Goal: Check status: Check status

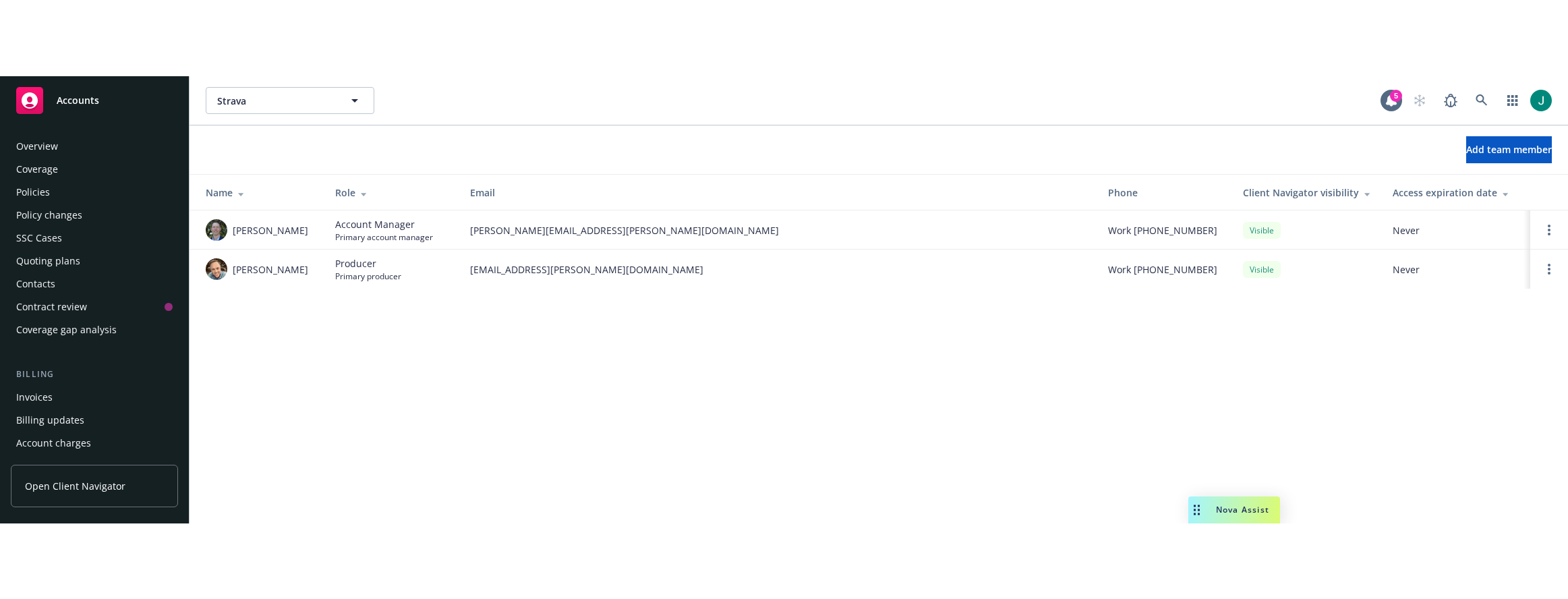
scroll to position [261, 0]
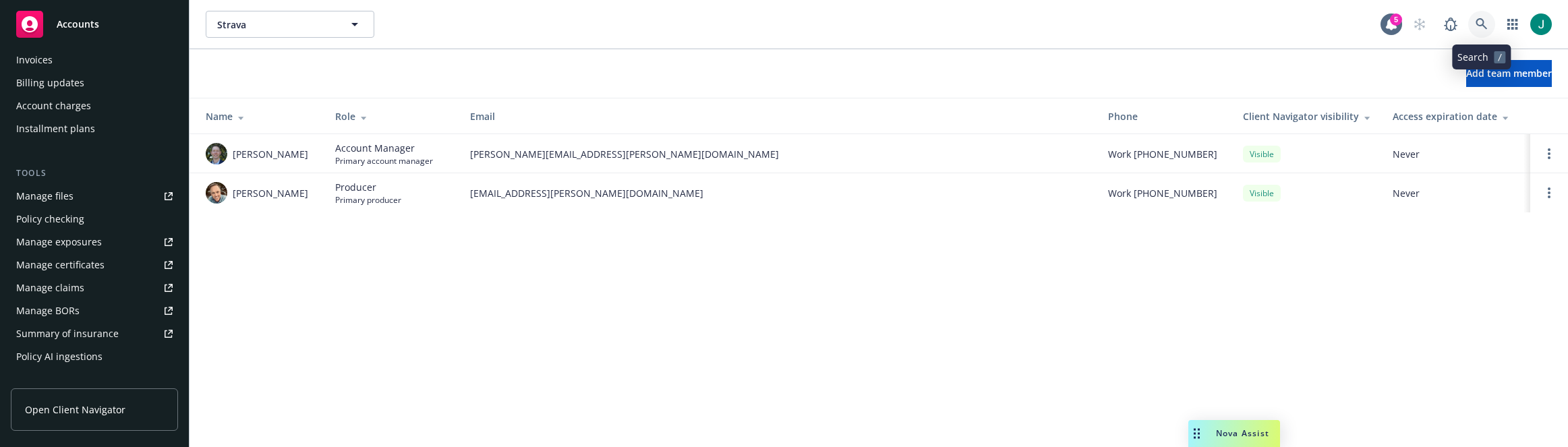
click at [1479, 18] on icon at bounding box center [1481, 24] width 12 height 12
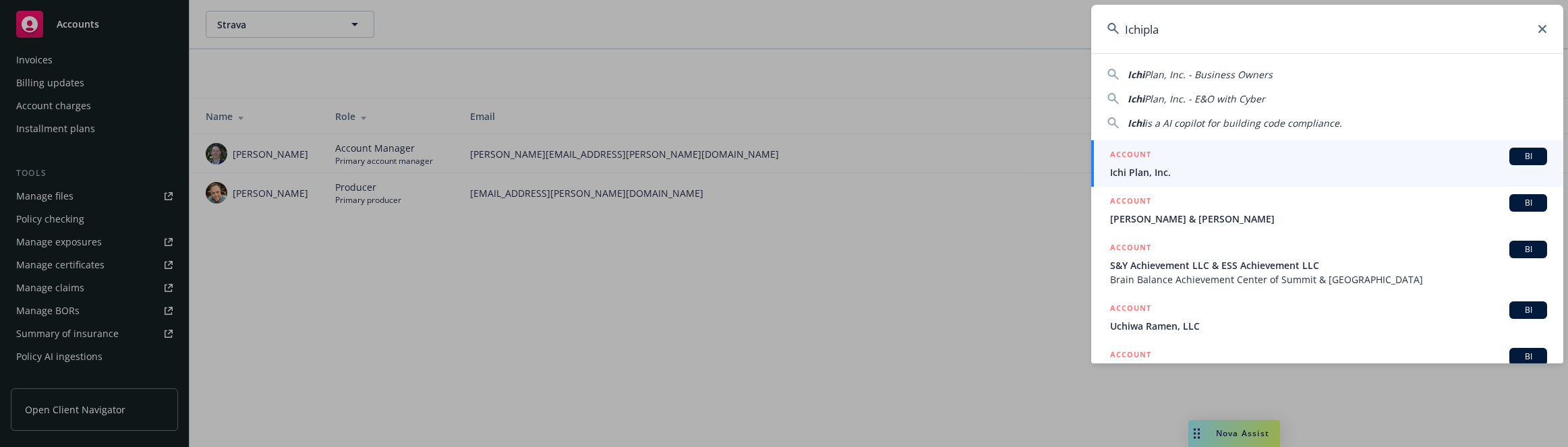
type input "Ichiplan"
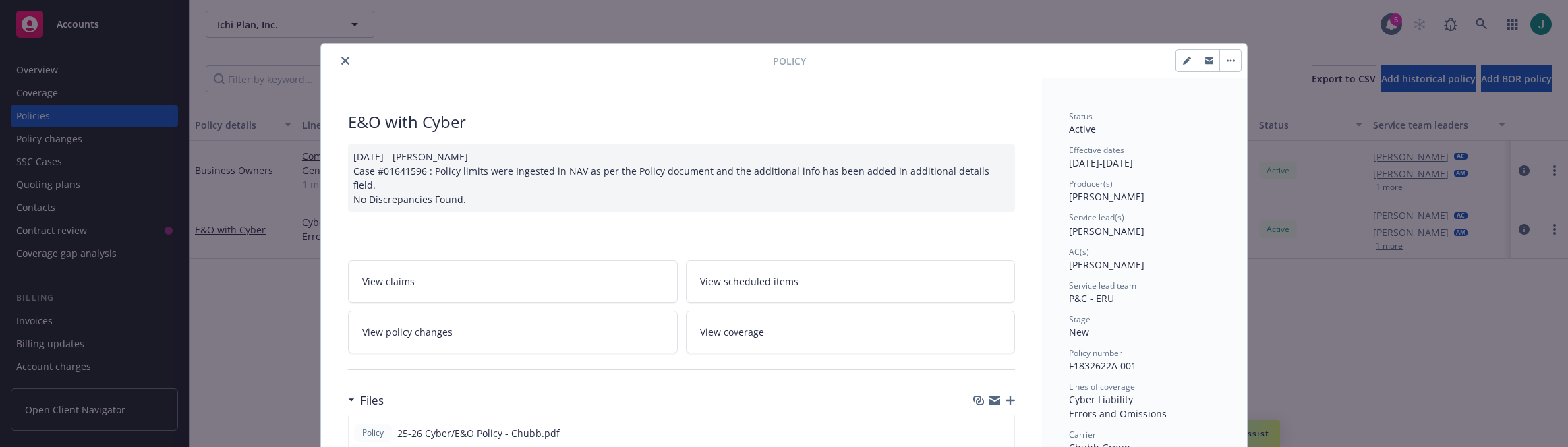
click at [341, 64] on icon "close" at bounding box center [345, 60] width 8 height 8
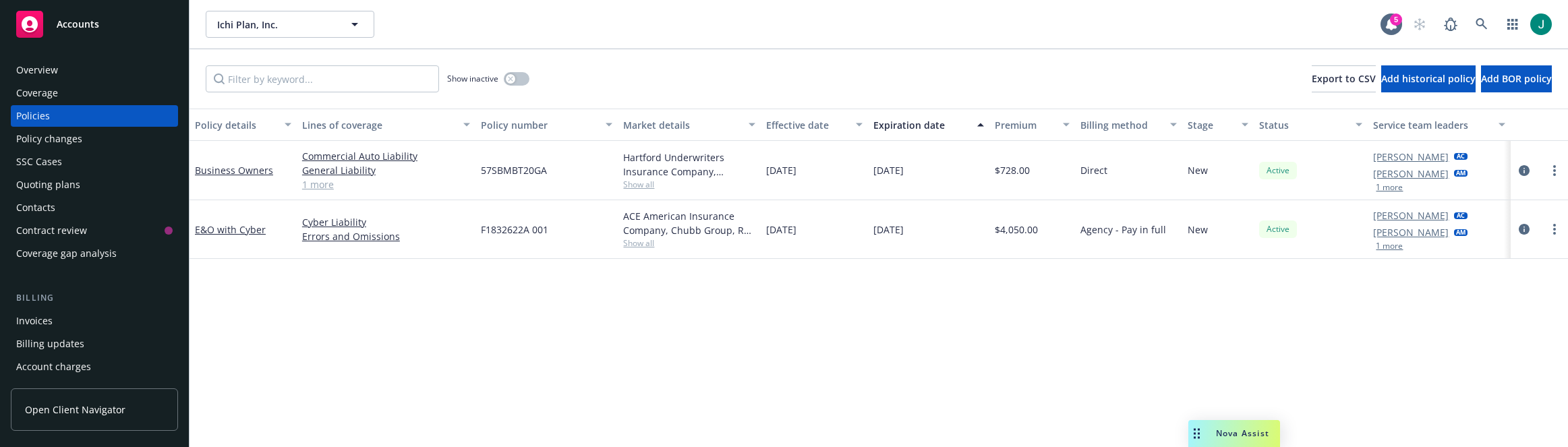
click at [886, 88] on div "Show inactive Export to CSV Add historical policy Add BOR policy" at bounding box center [878, 78] width 1378 height 59
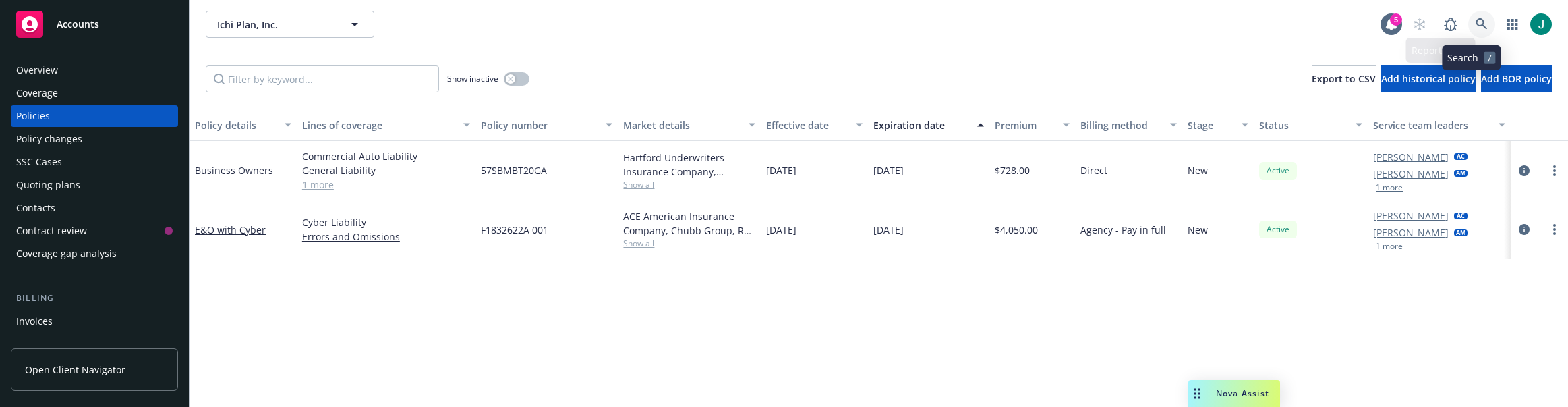
click at [1475, 21] on icon at bounding box center [1481, 24] width 12 height 12
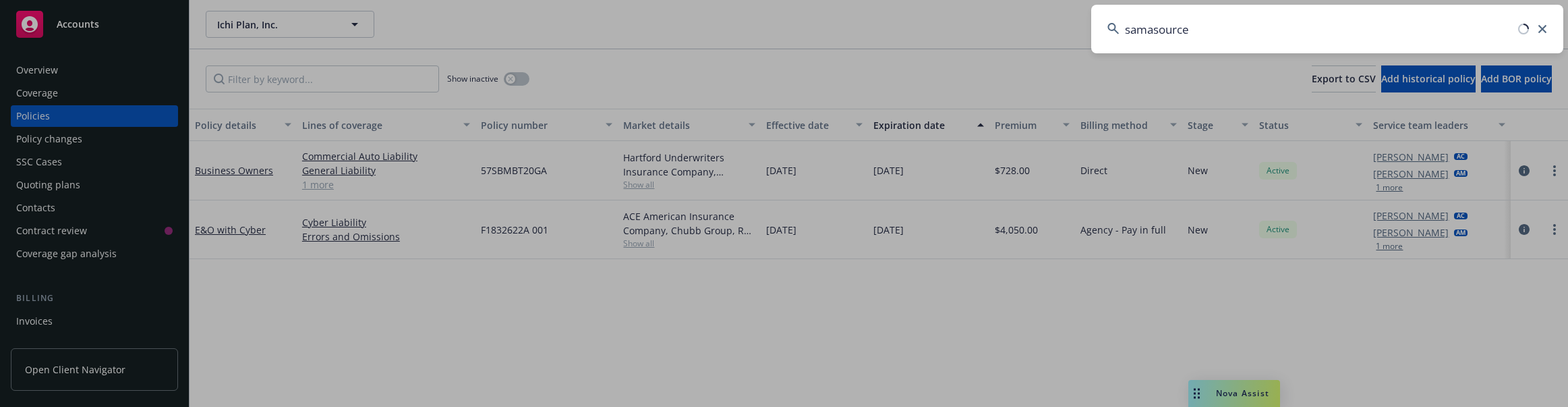
type input "samasource"
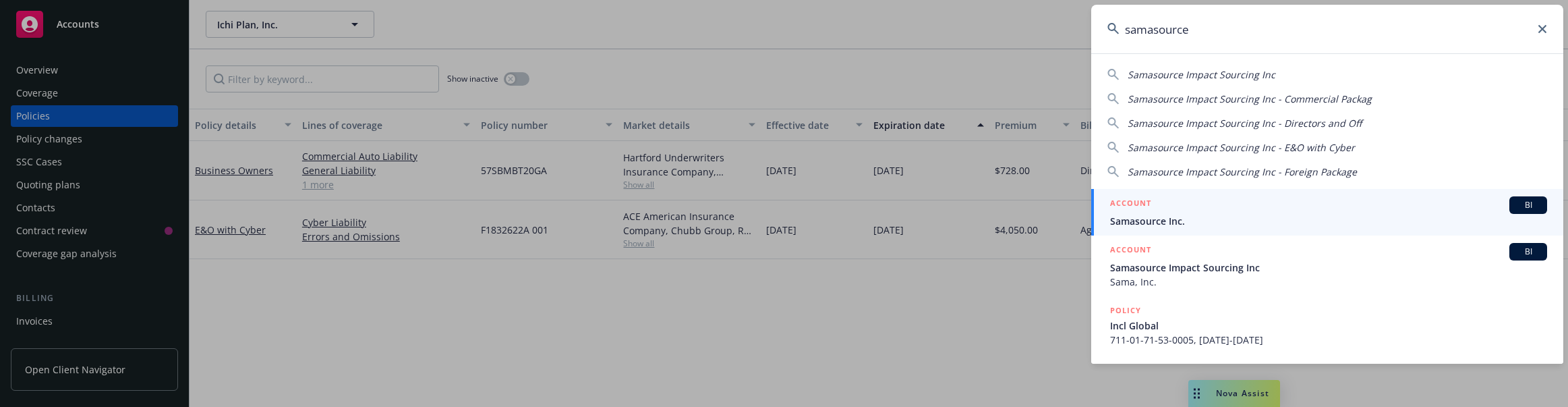
click at [1160, 217] on span "Samasource Inc." at bounding box center [1328, 221] width 437 height 15
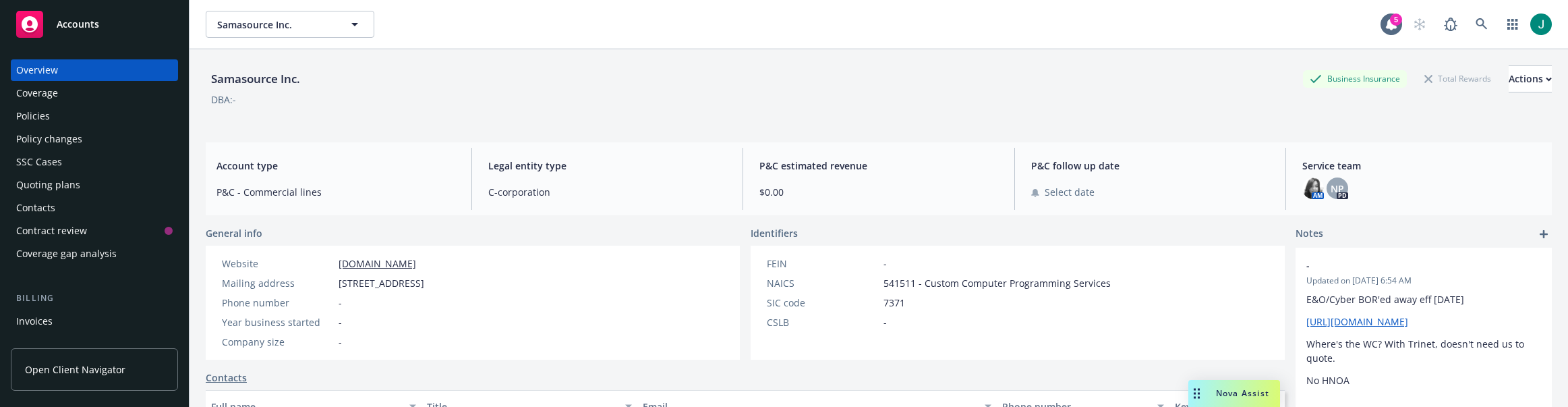
click at [46, 117] on div "Policies" at bounding box center [33, 116] width 33 height 21
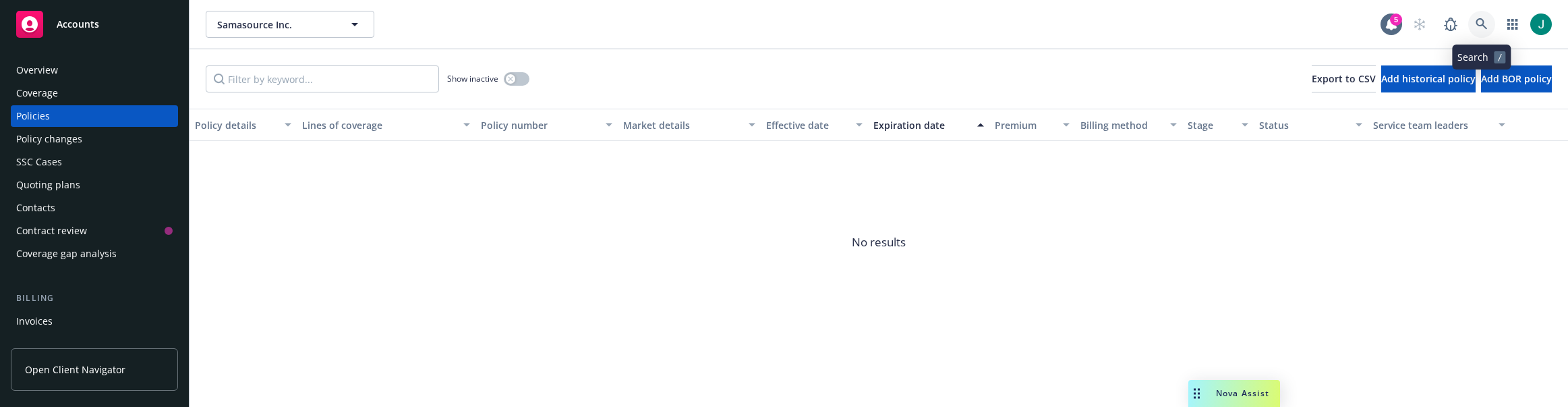
click at [1487, 21] on icon at bounding box center [1481, 24] width 12 height 12
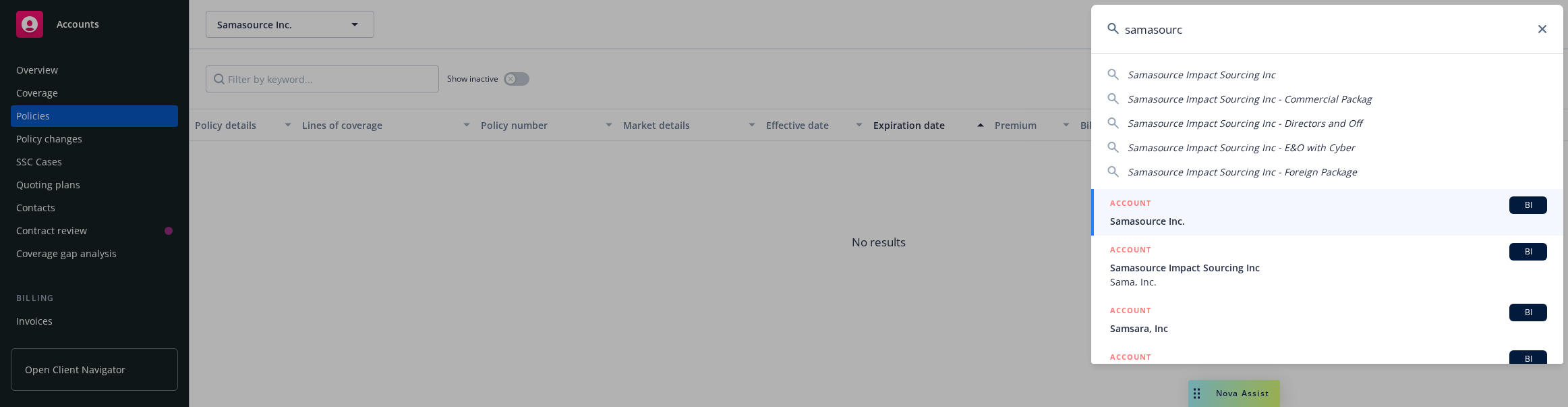
type input "samasource"
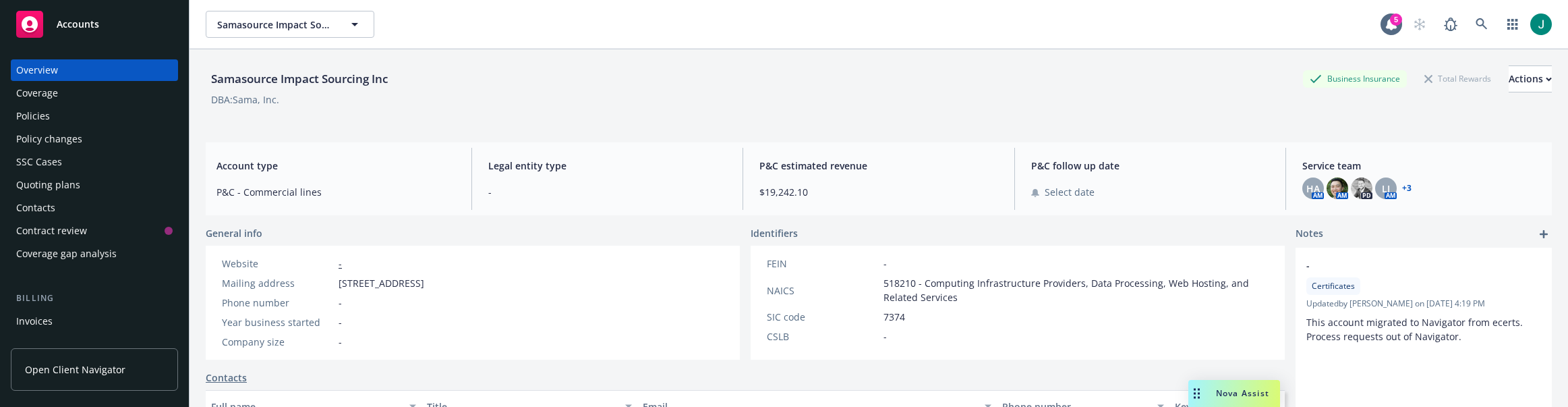
click at [50, 115] on div "Policies" at bounding box center [94, 116] width 156 height 21
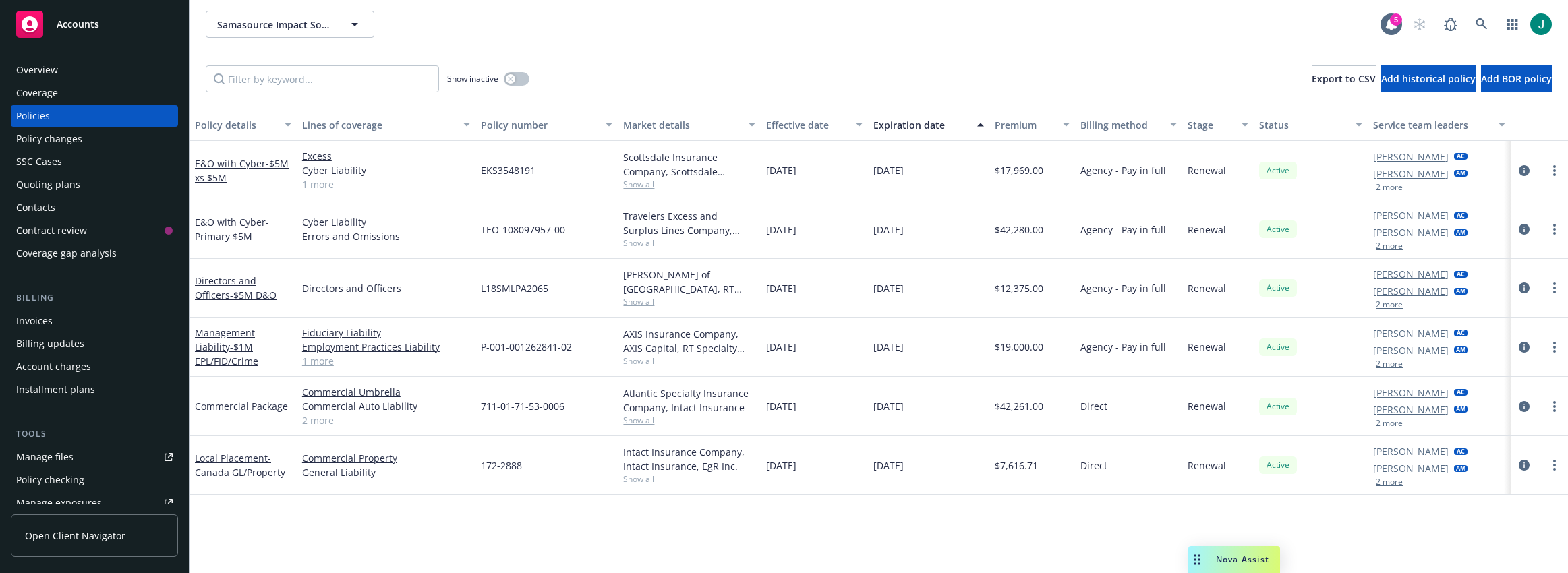
click at [638, 359] on span "Show all" at bounding box center [689, 360] width 132 height 11
click at [1483, 20] on icon at bounding box center [1481, 24] width 12 height 12
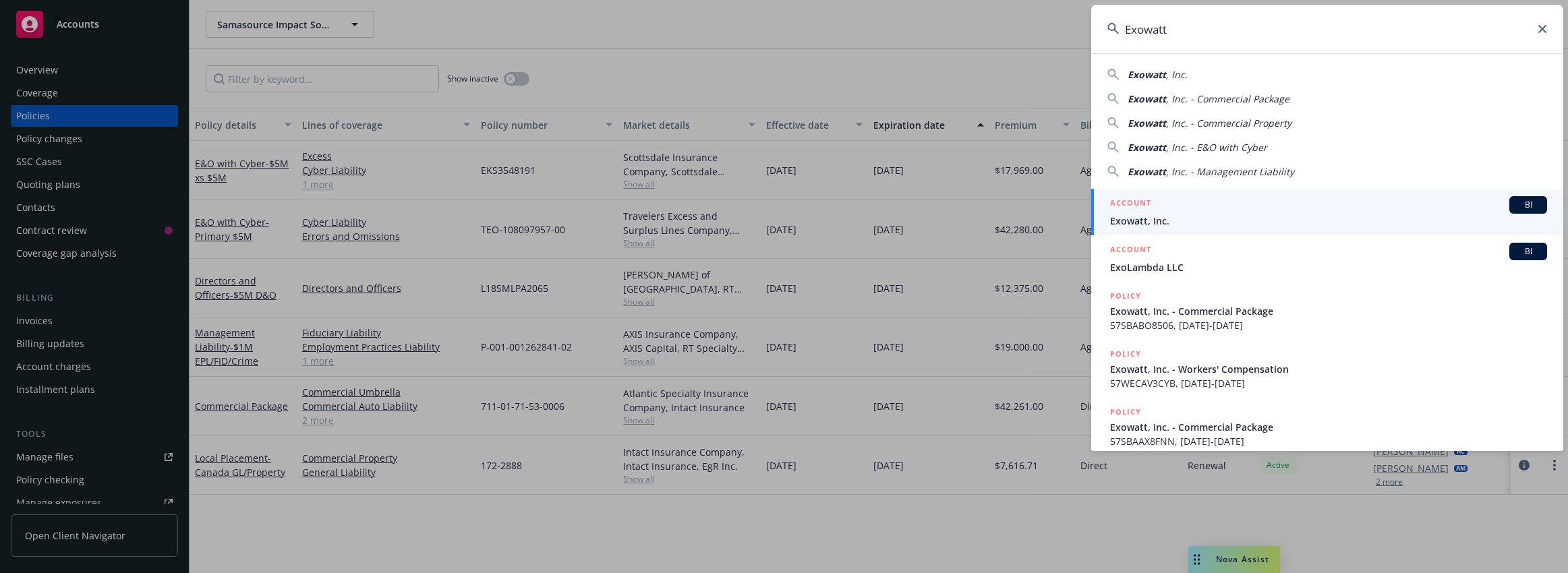
type input "Exowatt"
click at [1172, 222] on span "Exowatt, Inc." at bounding box center [1328, 220] width 437 height 15
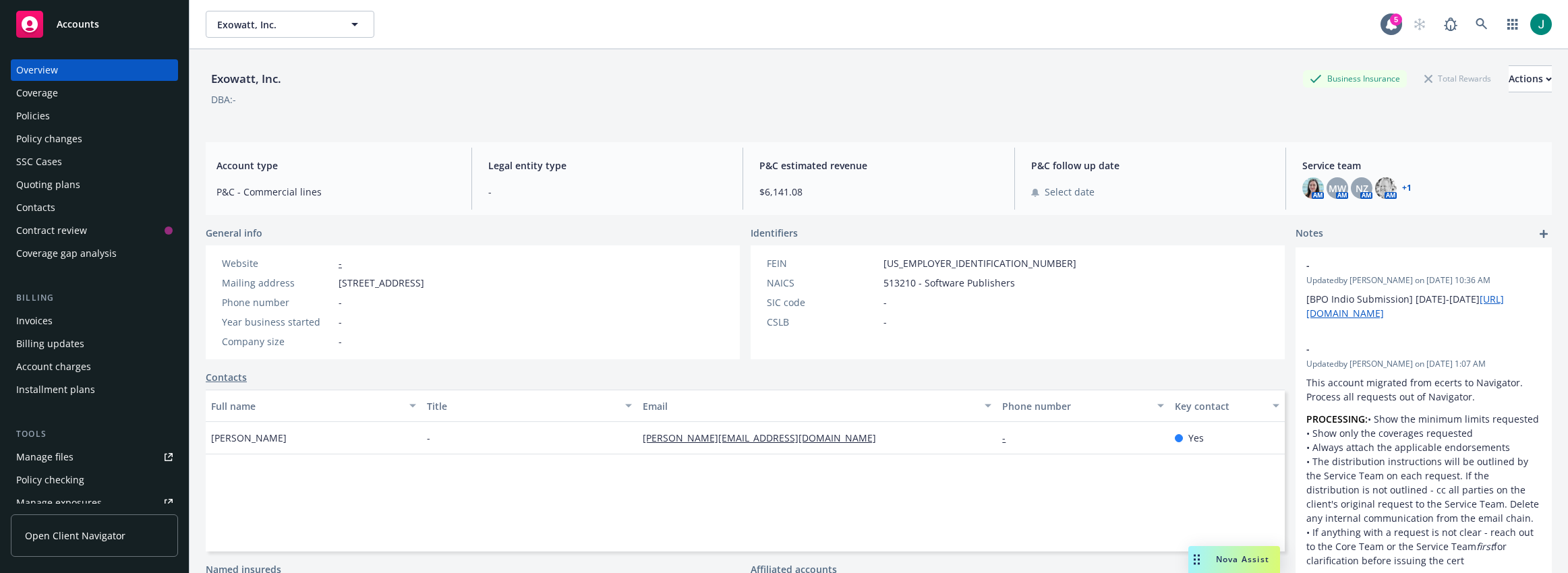
click at [45, 112] on div "Policies" at bounding box center [33, 116] width 33 height 21
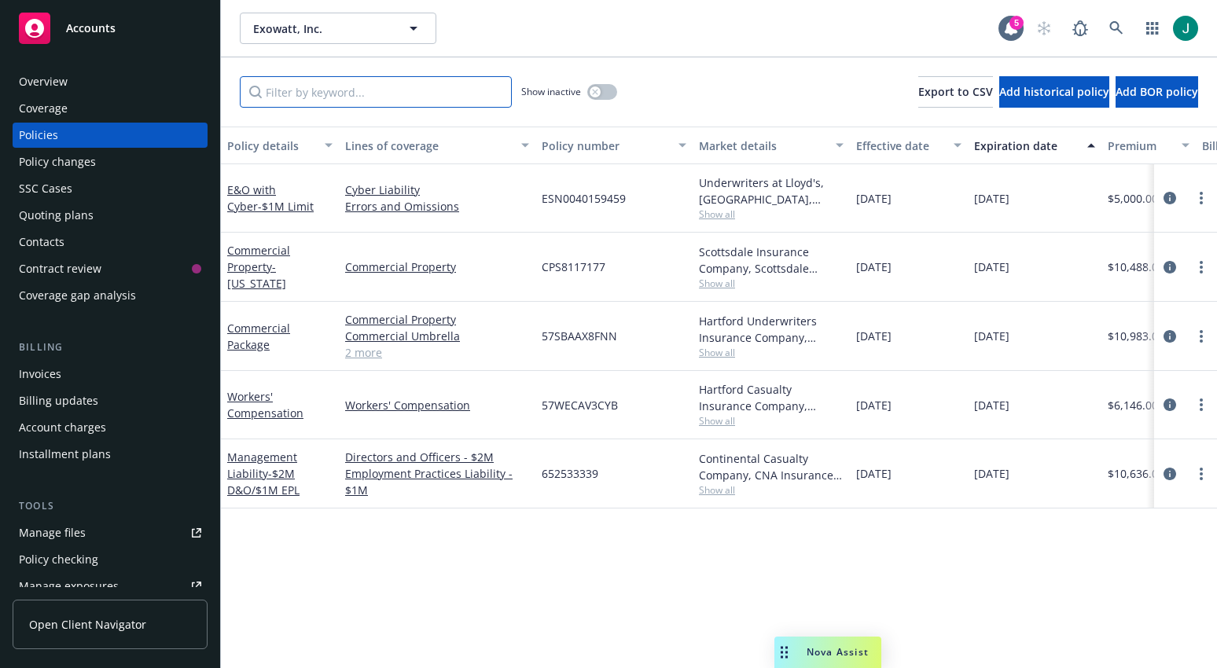
click at [314, 97] on input "Filter by keyword..." at bounding box center [376, 91] width 272 height 31
click at [1109, 35] on icon at bounding box center [1116, 28] width 14 height 14
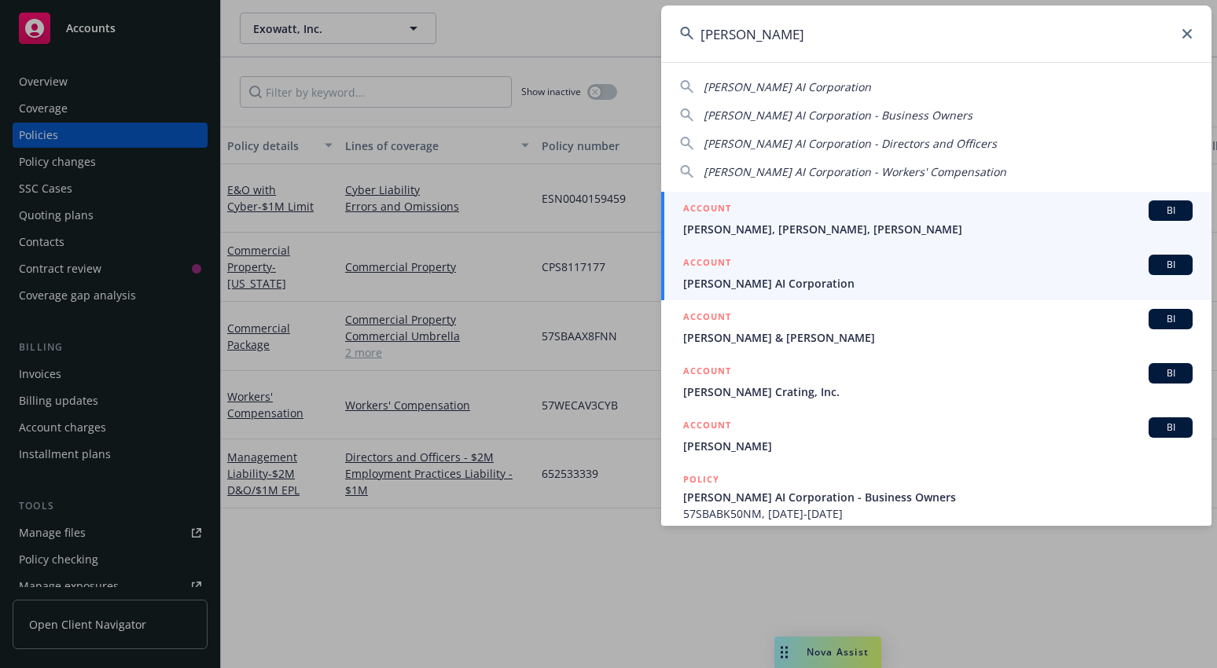
type input "[PERSON_NAME]"
click at [788, 285] on span "[PERSON_NAME] AI Corporation" at bounding box center [937, 283] width 509 height 17
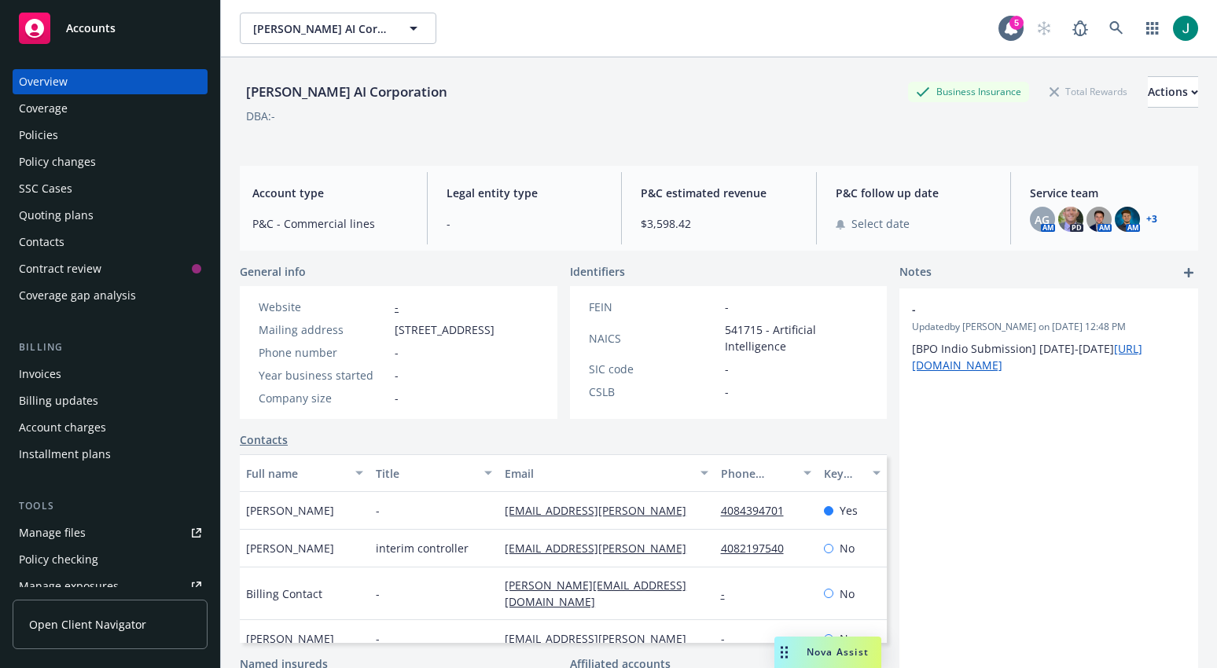
click at [52, 132] on div "Policies" at bounding box center [38, 135] width 39 height 25
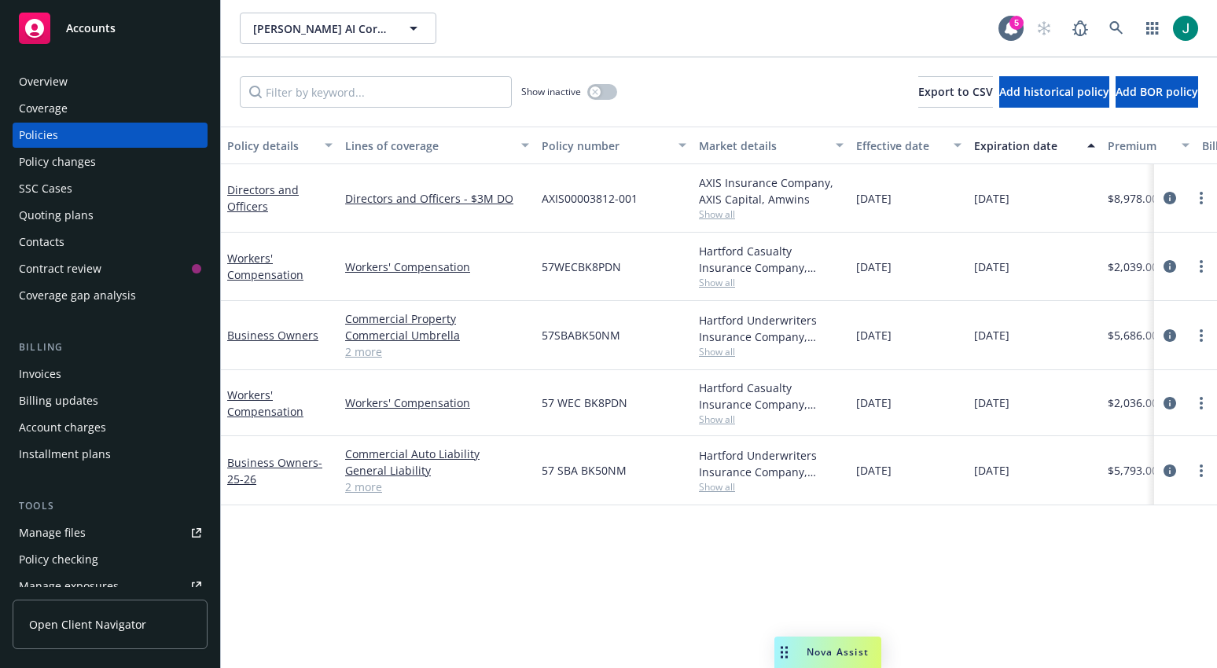
click at [45, 212] on div "Quoting plans" at bounding box center [56, 215] width 75 height 25
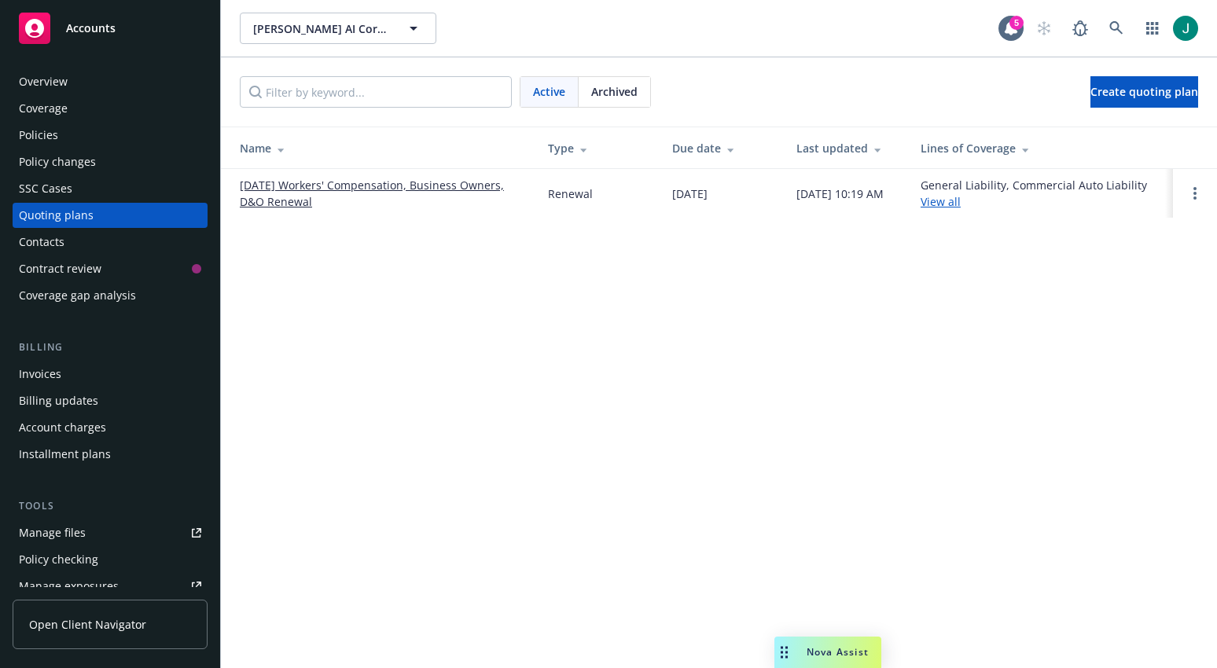
click at [387, 187] on link "[DATE] Workers' Compensation, Business Owners, D&O Renewal" at bounding box center [381, 193] width 283 height 33
